Goal: Information Seeking & Learning: Learn about a topic

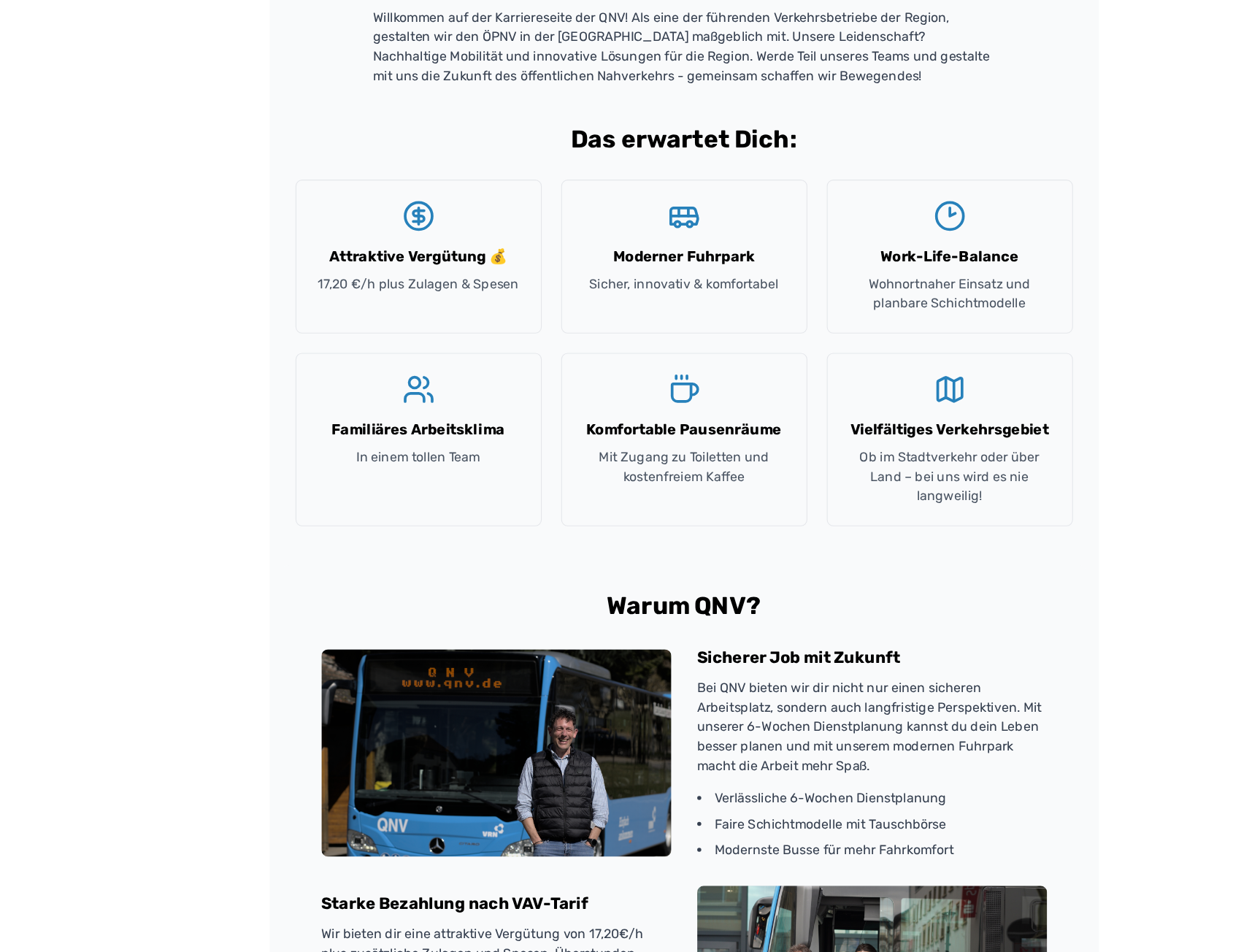
click at [608, 126] on h2 "Das erwartet Dich:" at bounding box center [617, 125] width 701 height 26
click at [606, 124] on h2 "Das erwartet Dich:" at bounding box center [617, 125] width 701 height 26
click at [483, 127] on h2 "Das erwartet Dich:" at bounding box center [617, 125] width 701 height 26
